Goal: Task Accomplishment & Management: Manage account settings

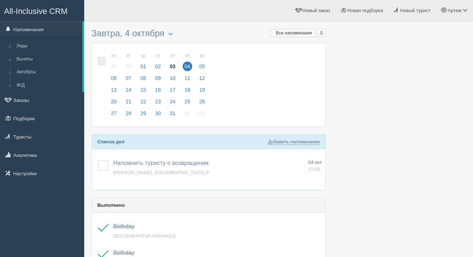
click at [174, 66] on span "03" at bounding box center [173, 67] width 10 height 10
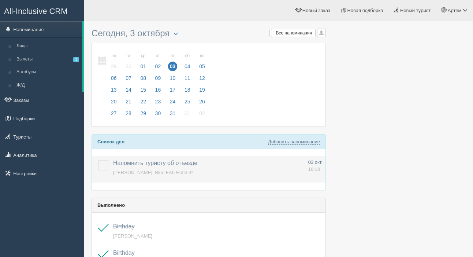
click at [98, 160] on label at bounding box center [98, 160] width 0 height 0
click at [0, 0] on input "checkbox" at bounding box center [0, 0] width 0 height 0
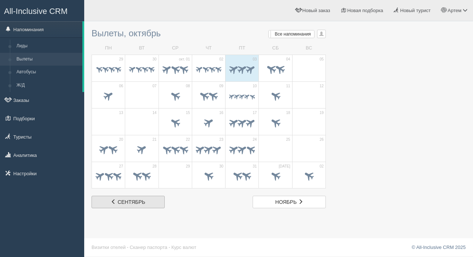
click at [136, 201] on span "сентябрь" at bounding box center [132, 202] width 28 height 6
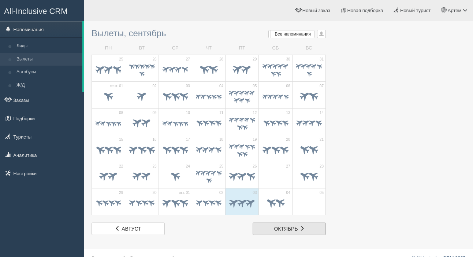
click at [303, 230] on span at bounding box center [302, 228] width 5 height 5
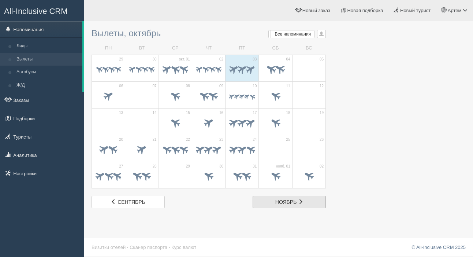
click at [283, 201] on span "ноябрь" at bounding box center [286, 202] width 22 height 6
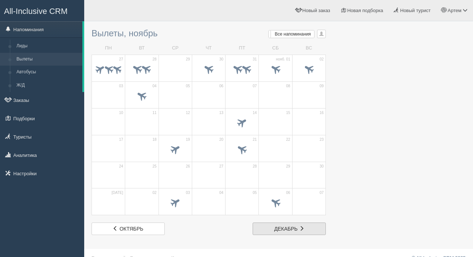
click at [310, 230] on link "дек. декабрь" at bounding box center [289, 228] width 73 height 12
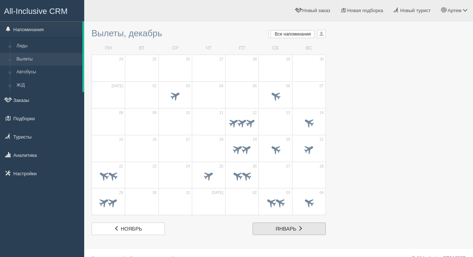
click at [302, 229] on span at bounding box center [300, 228] width 5 height 5
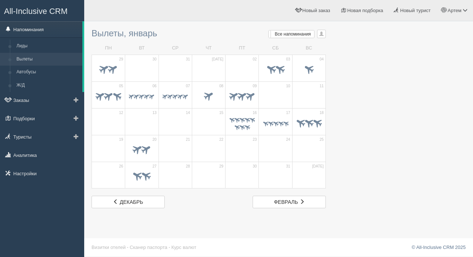
click at [39, 33] on link "Напоминания" at bounding box center [41, 29] width 82 height 16
